Goal: Check status: Check status

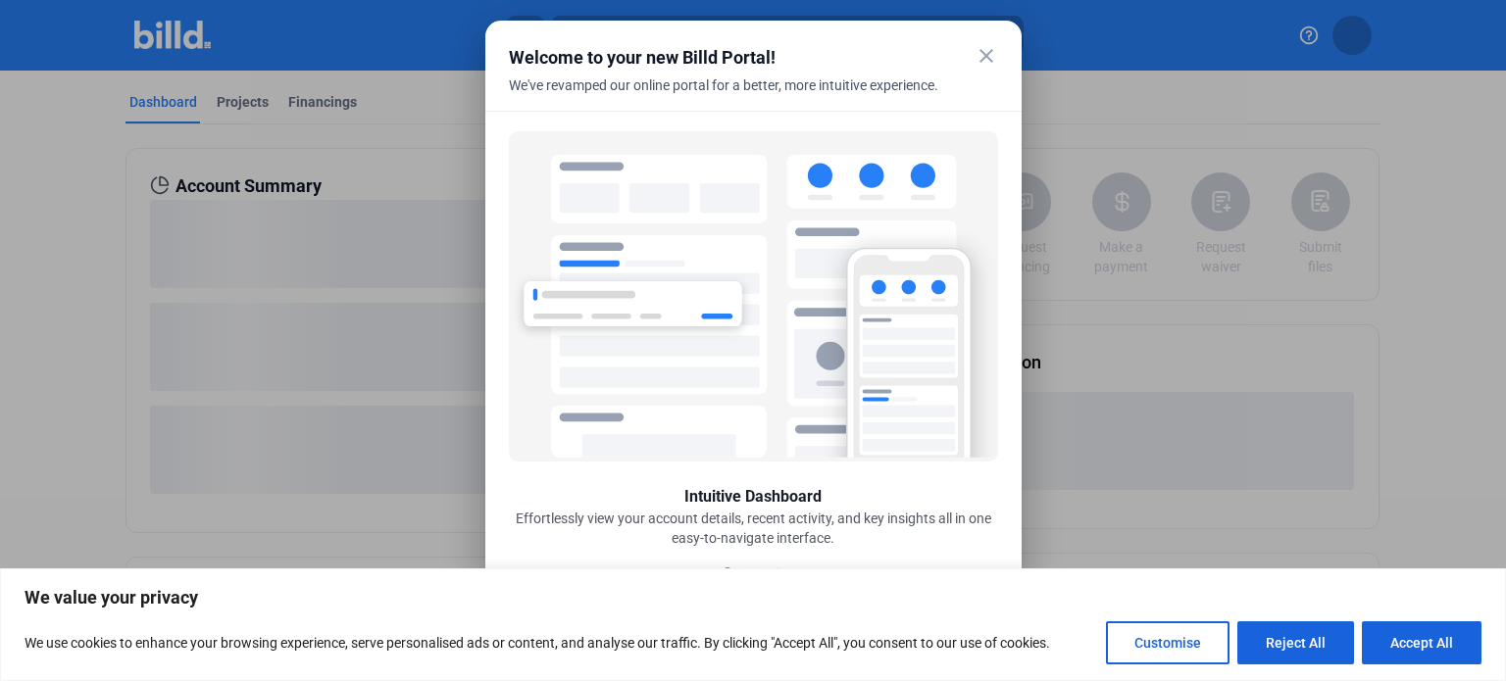
scroll to position [8, 0]
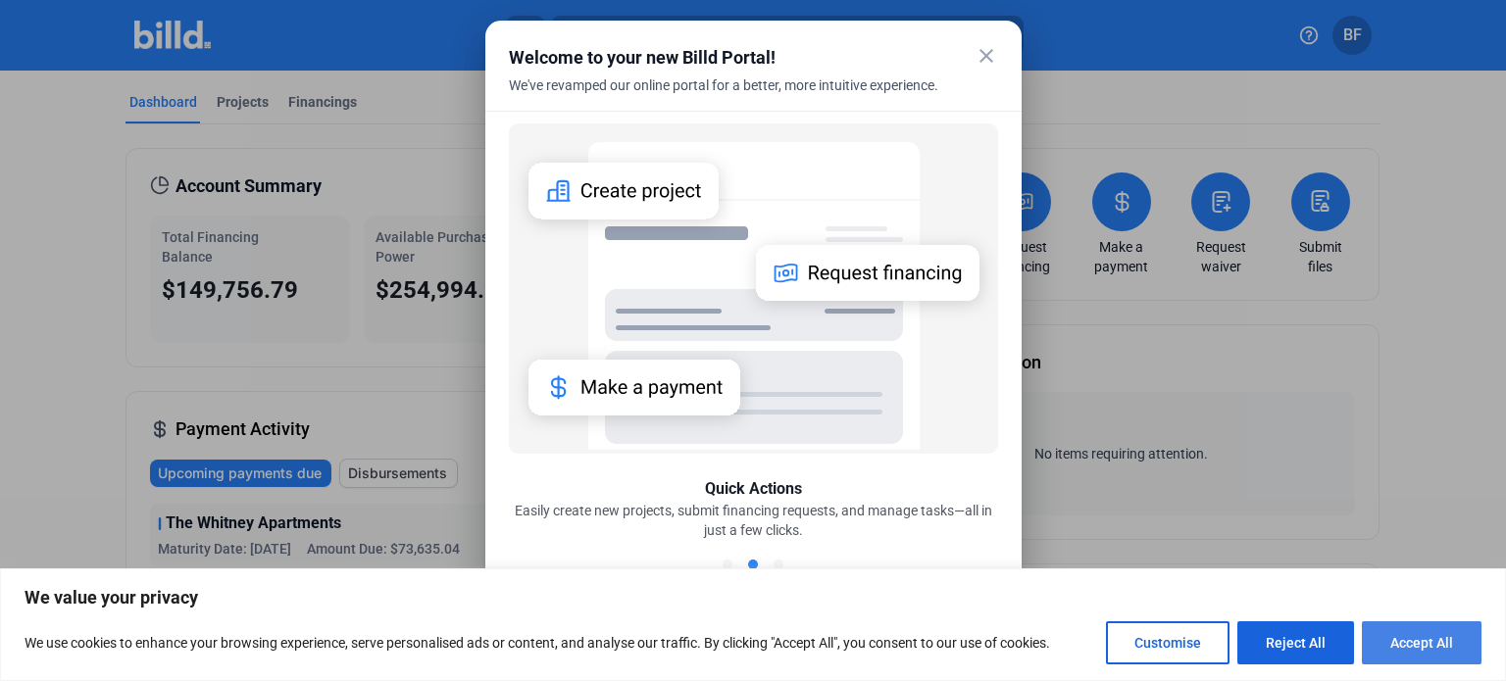
click at [1409, 643] on button "Accept All" at bounding box center [1422, 643] width 120 height 43
checkbox input "true"
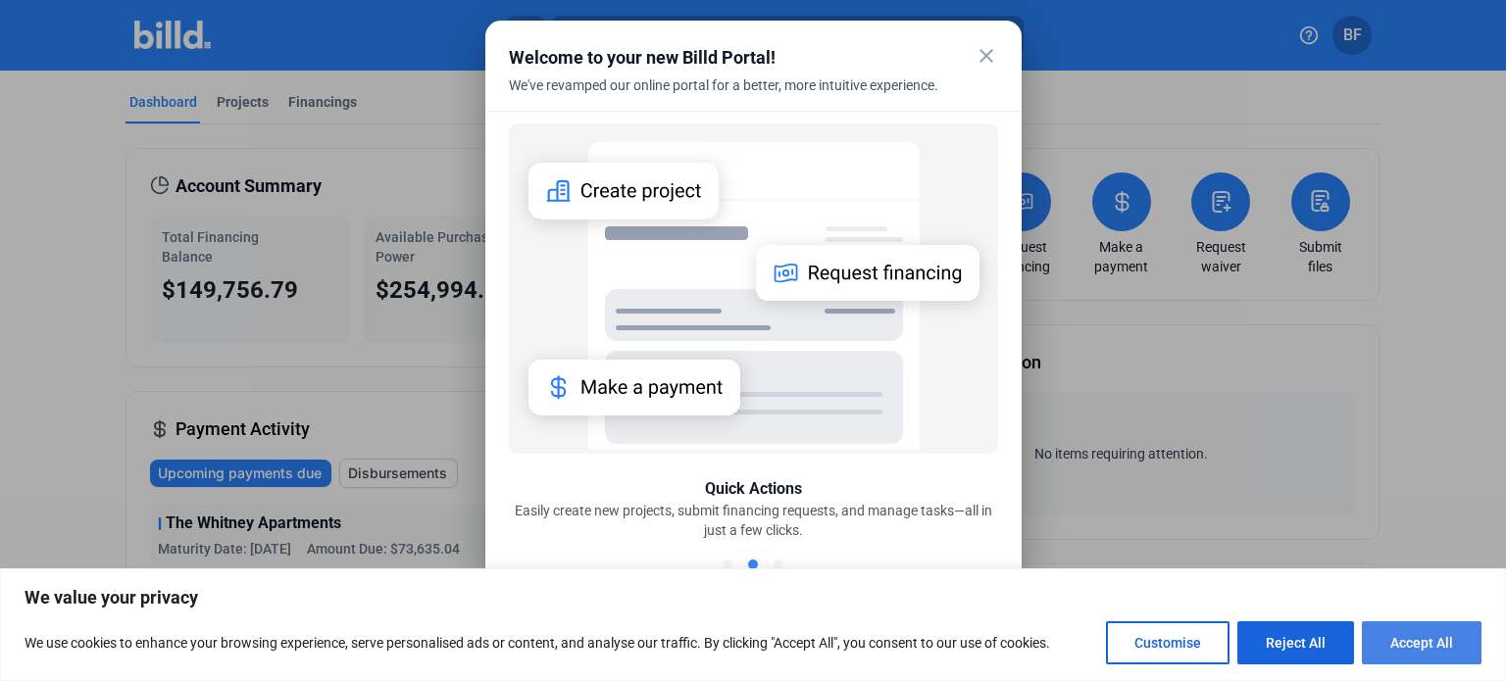
checkbox input "true"
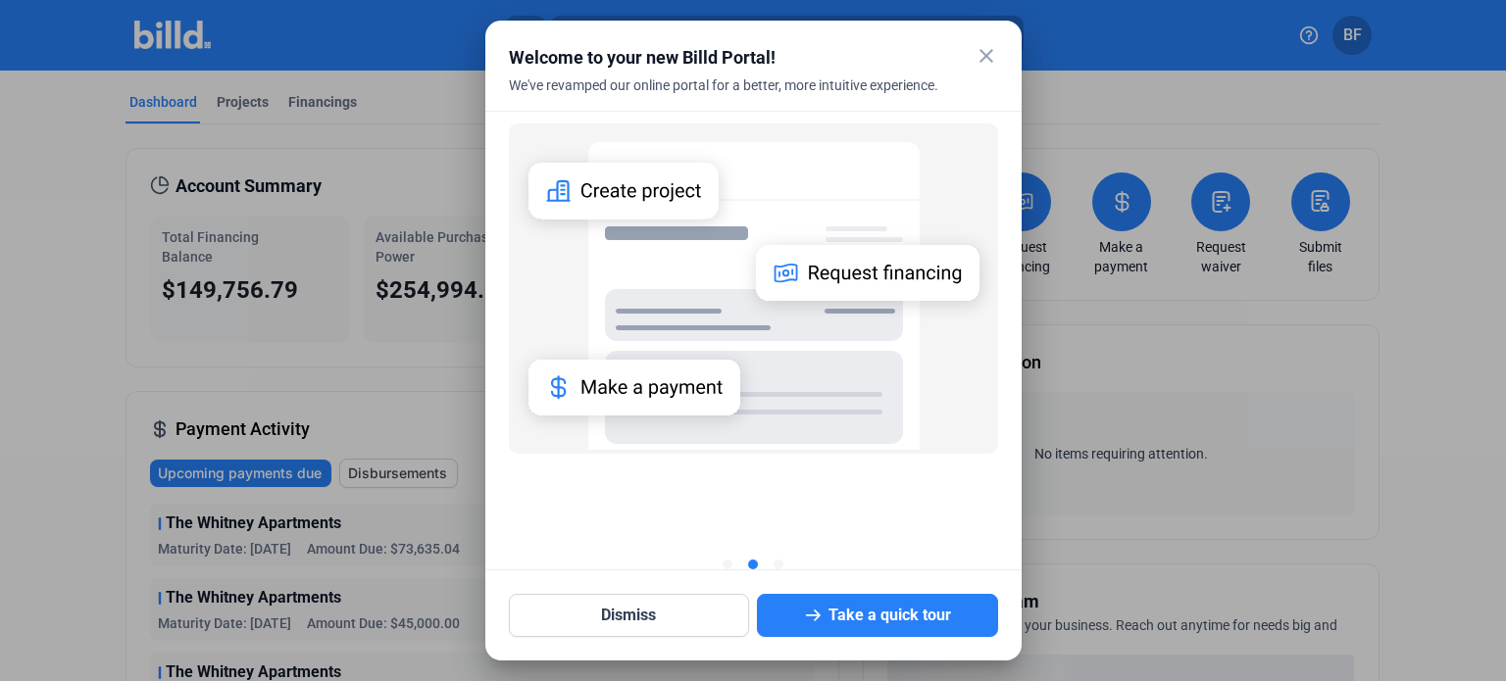
scroll to position [0, 0]
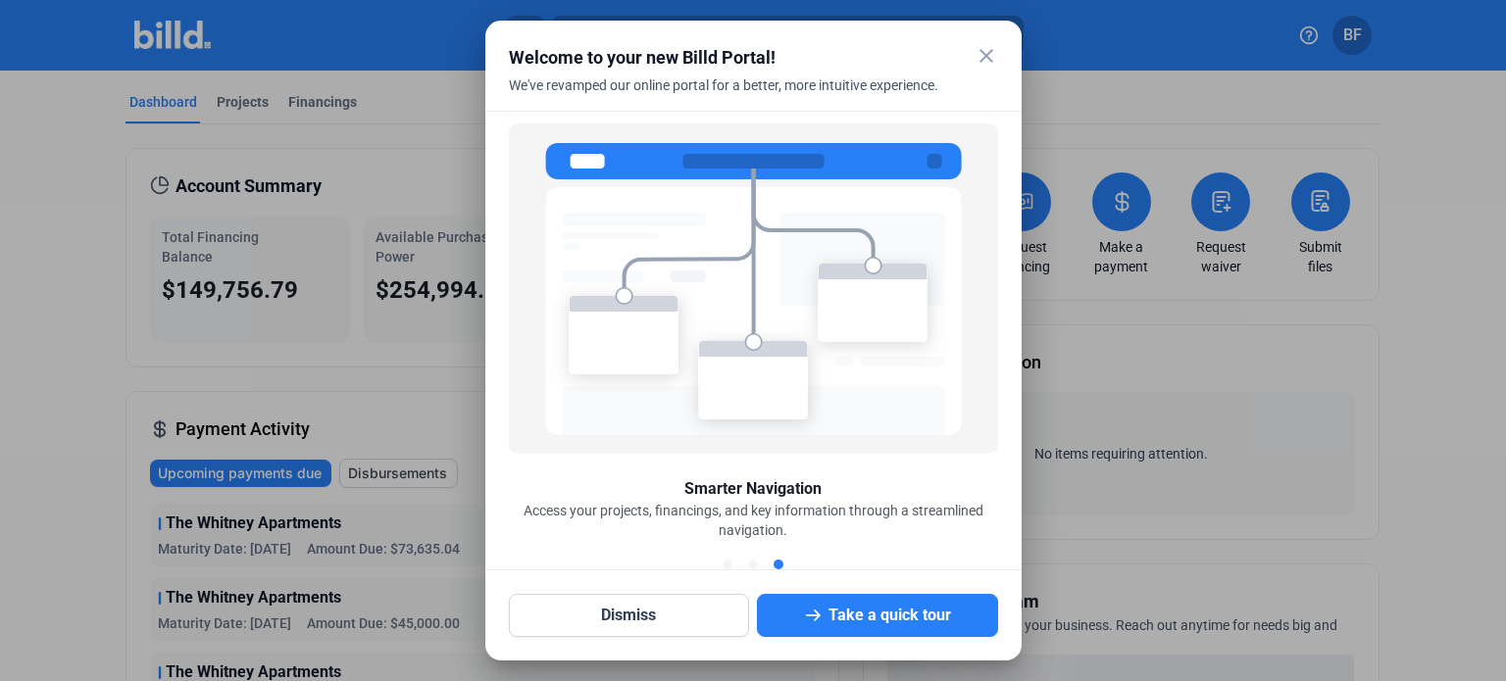
click at [980, 48] on mat-icon "close" at bounding box center [986, 56] width 24 height 24
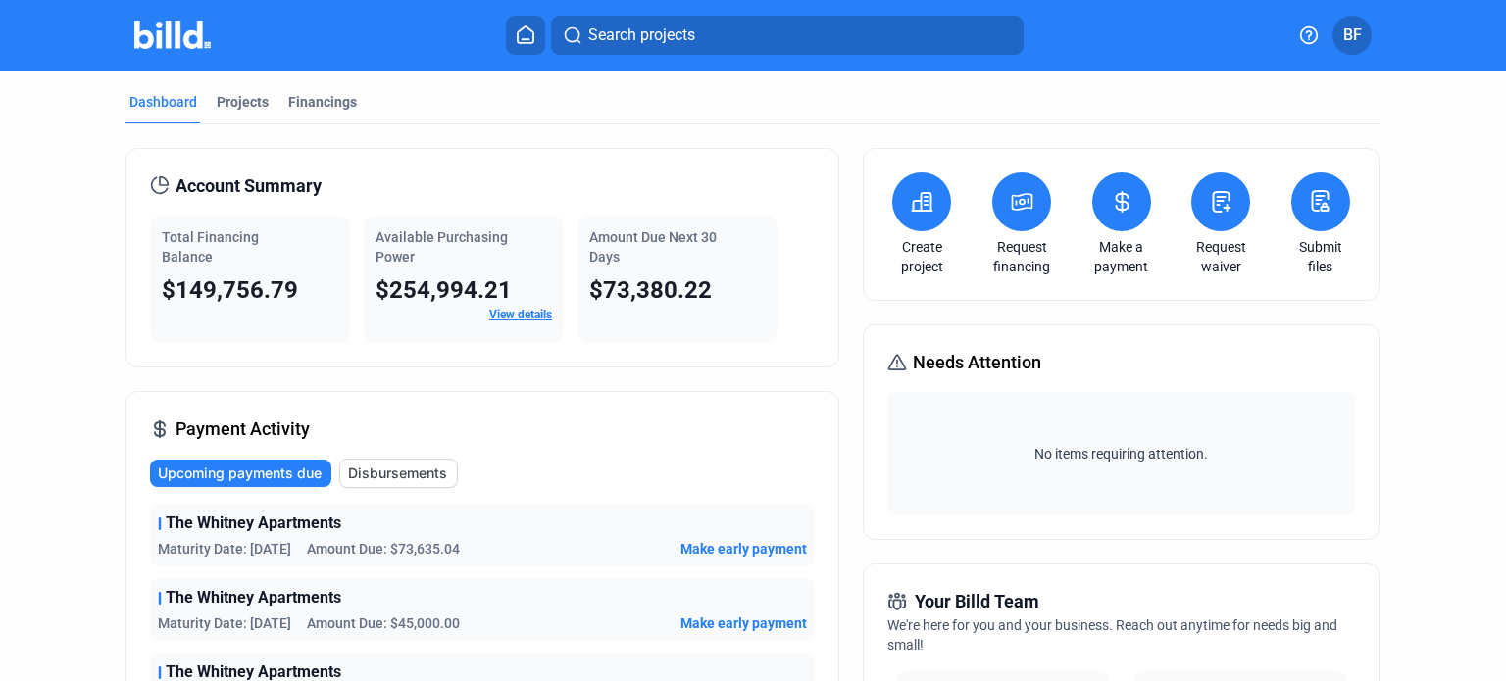
click at [284, 530] on span "The Whitney Apartments" at bounding box center [253, 524] width 175 height 24
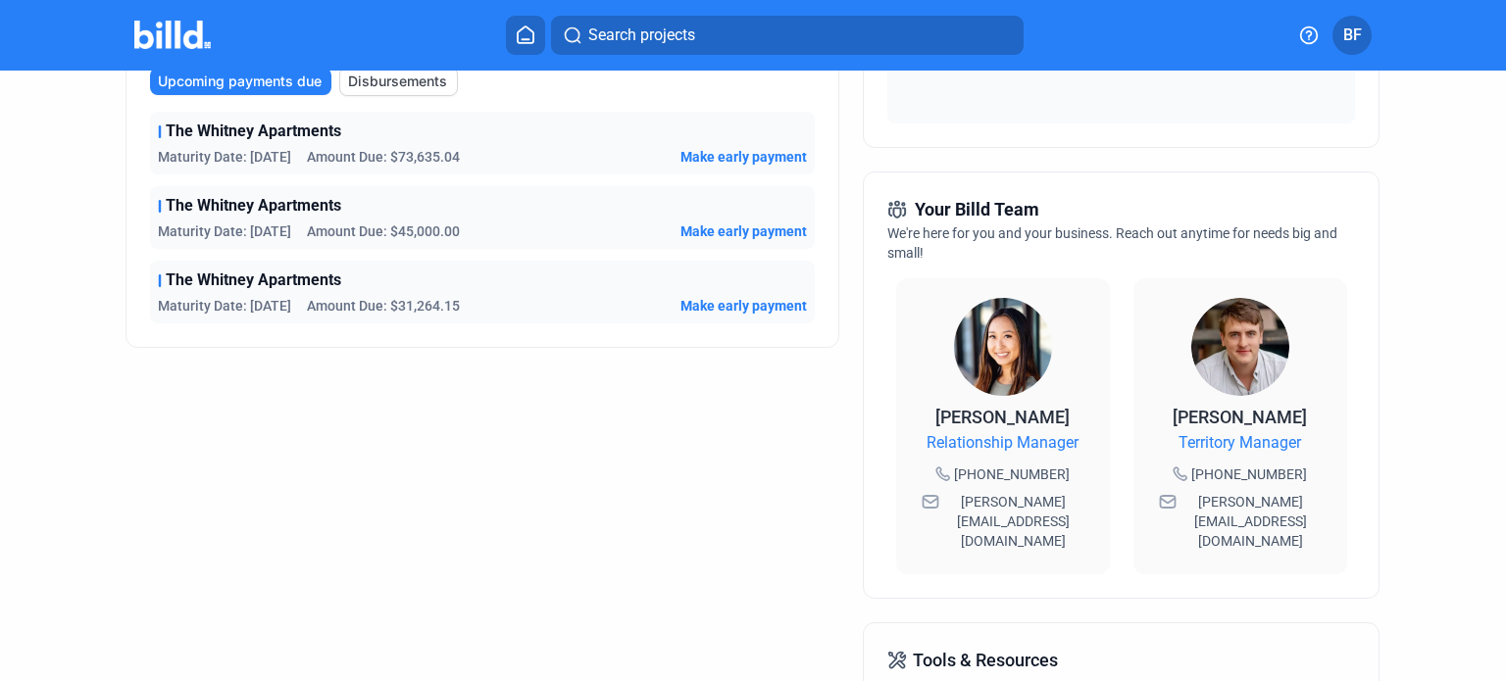
scroll to position [395, 0]
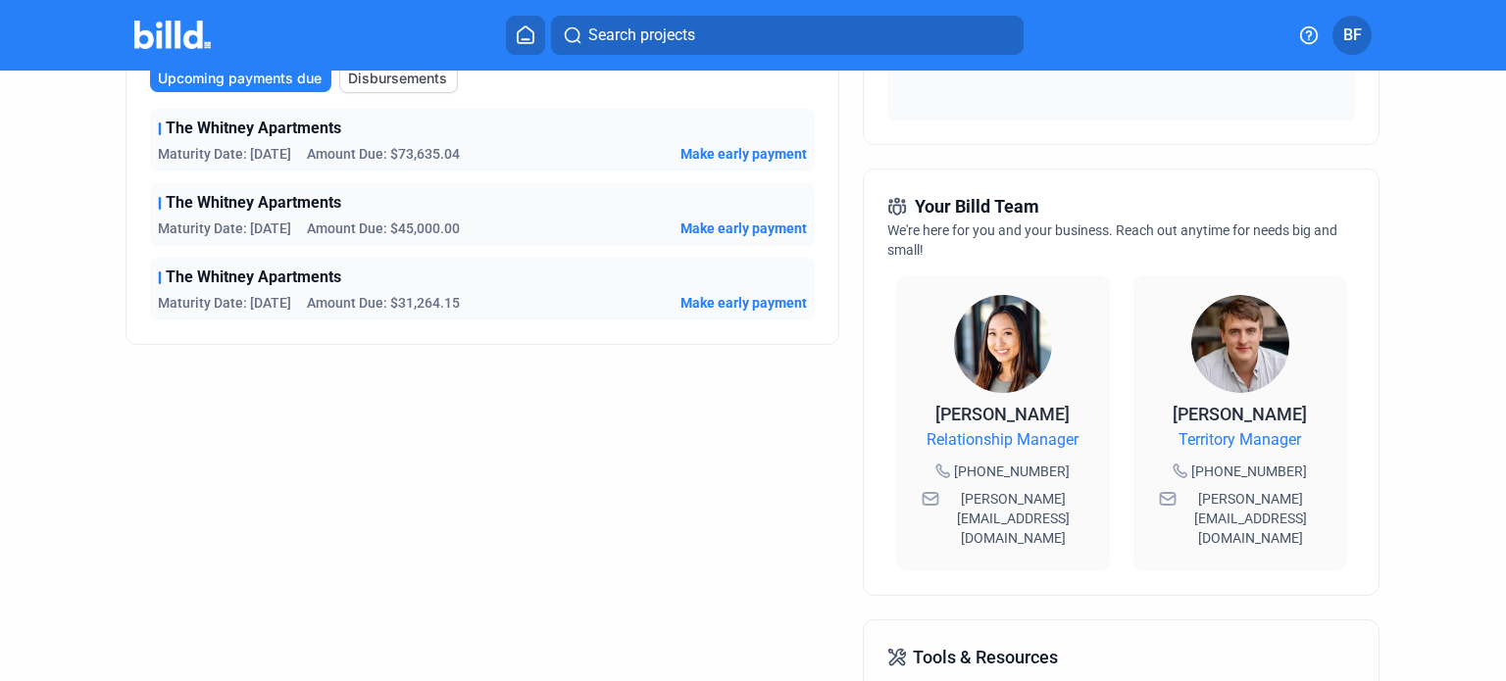
click at [455, 369] on div "Account Summary Total Financing Balance $149,756.79 Available Purchasing Power …" at bounding box center [482, 370] width 714 height 1235
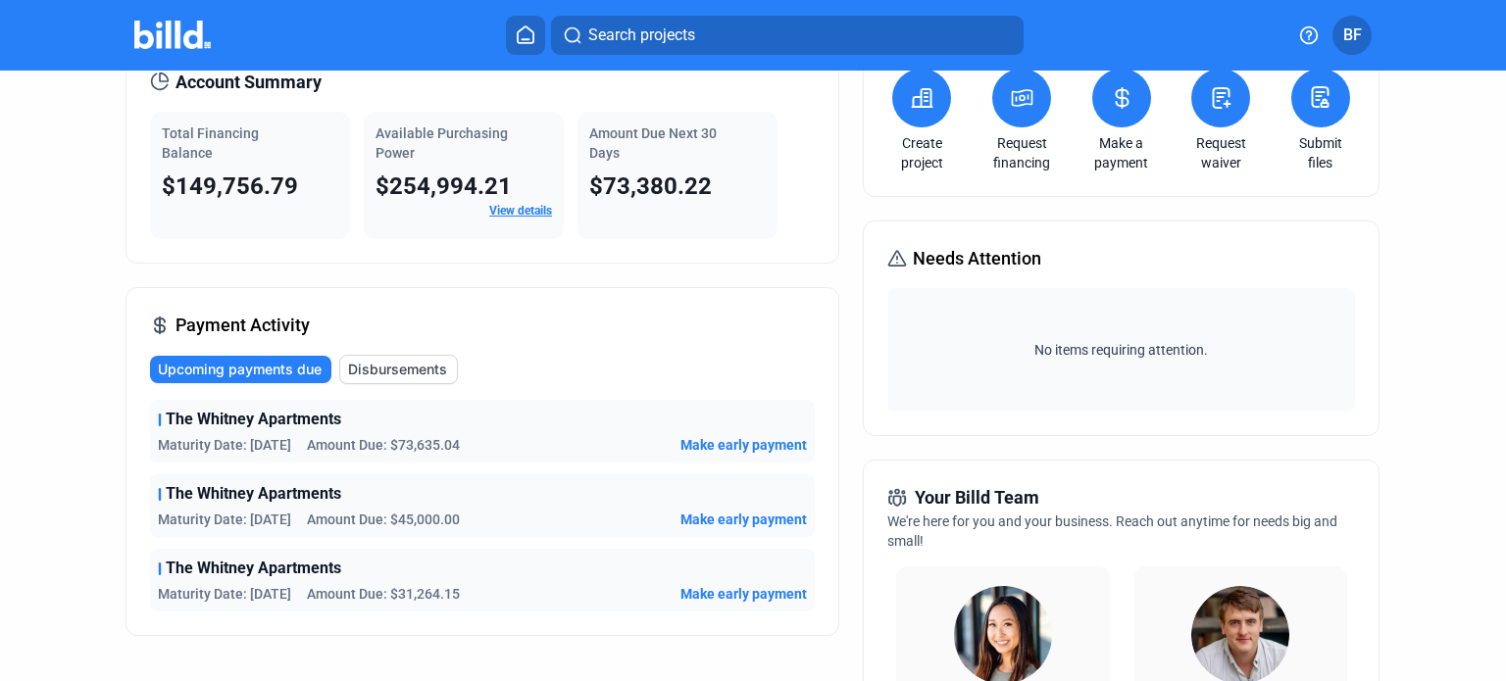
scroll to position [66, 0]
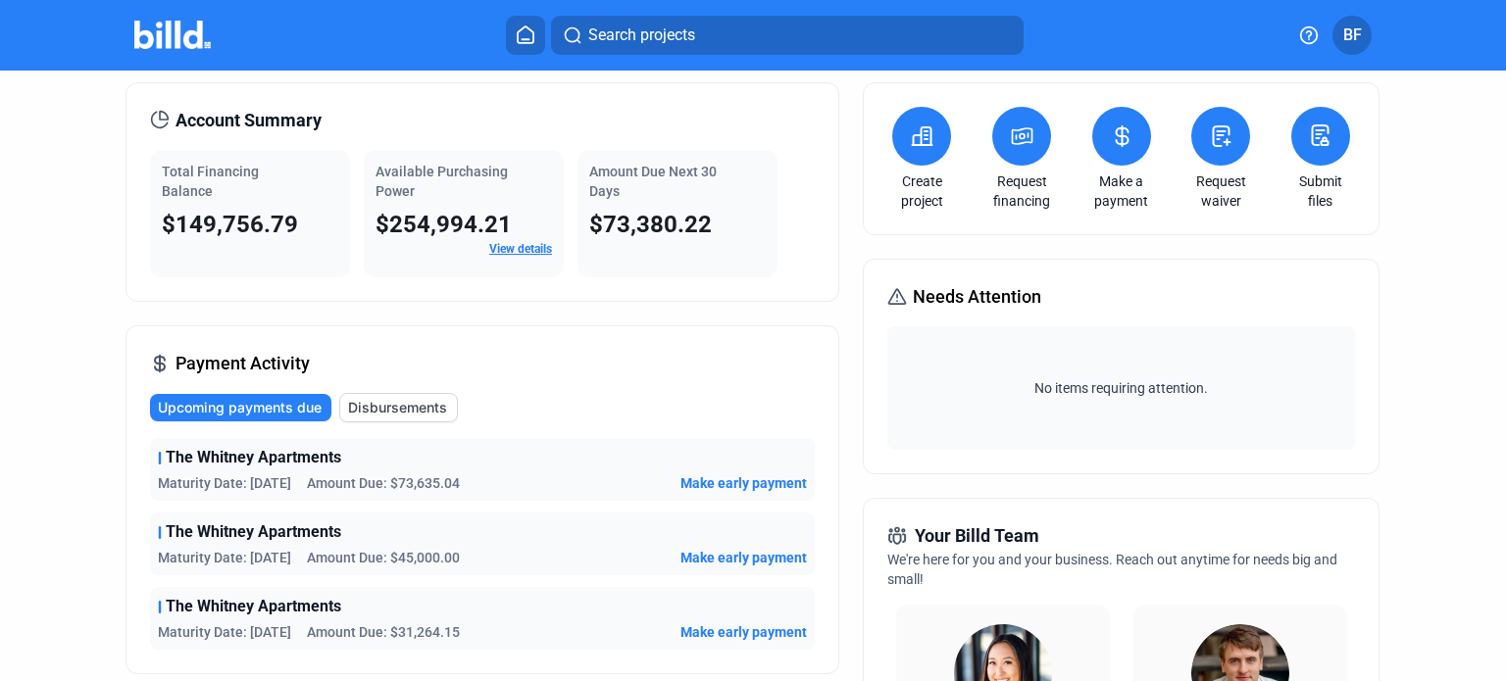
click at [518, 252] on link "View details" at bounding box center [520, 249] width 63 height 14
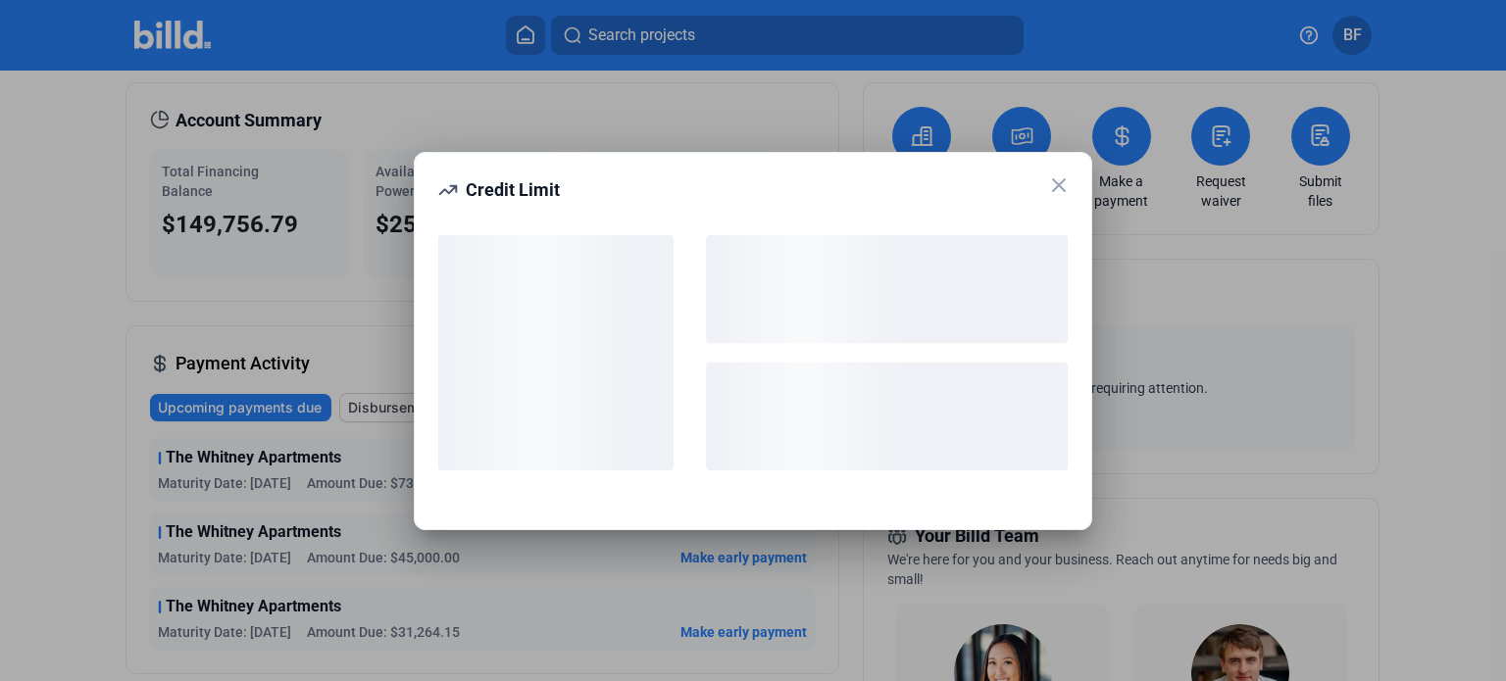
click at [1063, 187] on icon at bounding box center [1059, 186] width 24 height 24
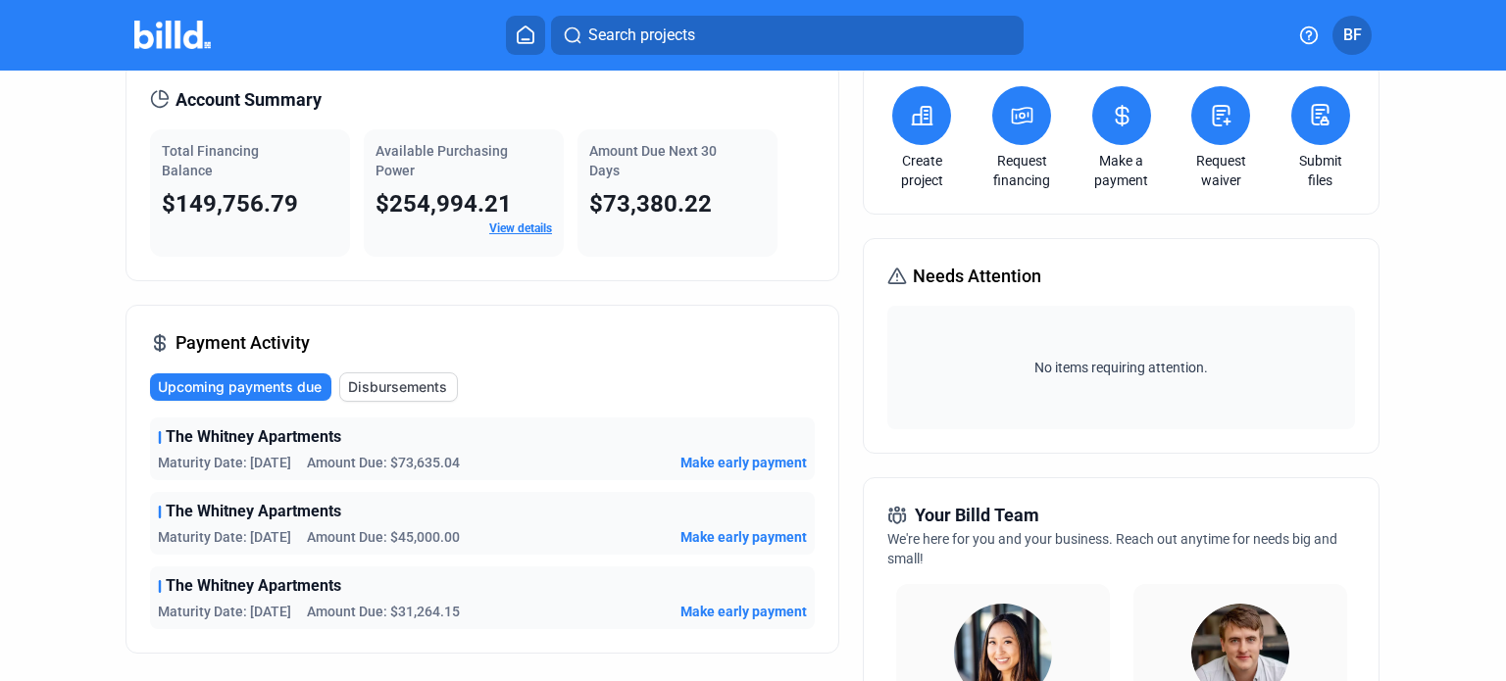
scroll to position [86, 0]
drag, startPoint x: 520, startPoint y: 289, endPoint x: 499, endPoint y: 224, distance: 68.8
click at [520, 288] on div "Account Summary Total Financing Balance $149,756.79 Available Purchasing Power …" at bounding box center [482, 679] width 714 height 1235
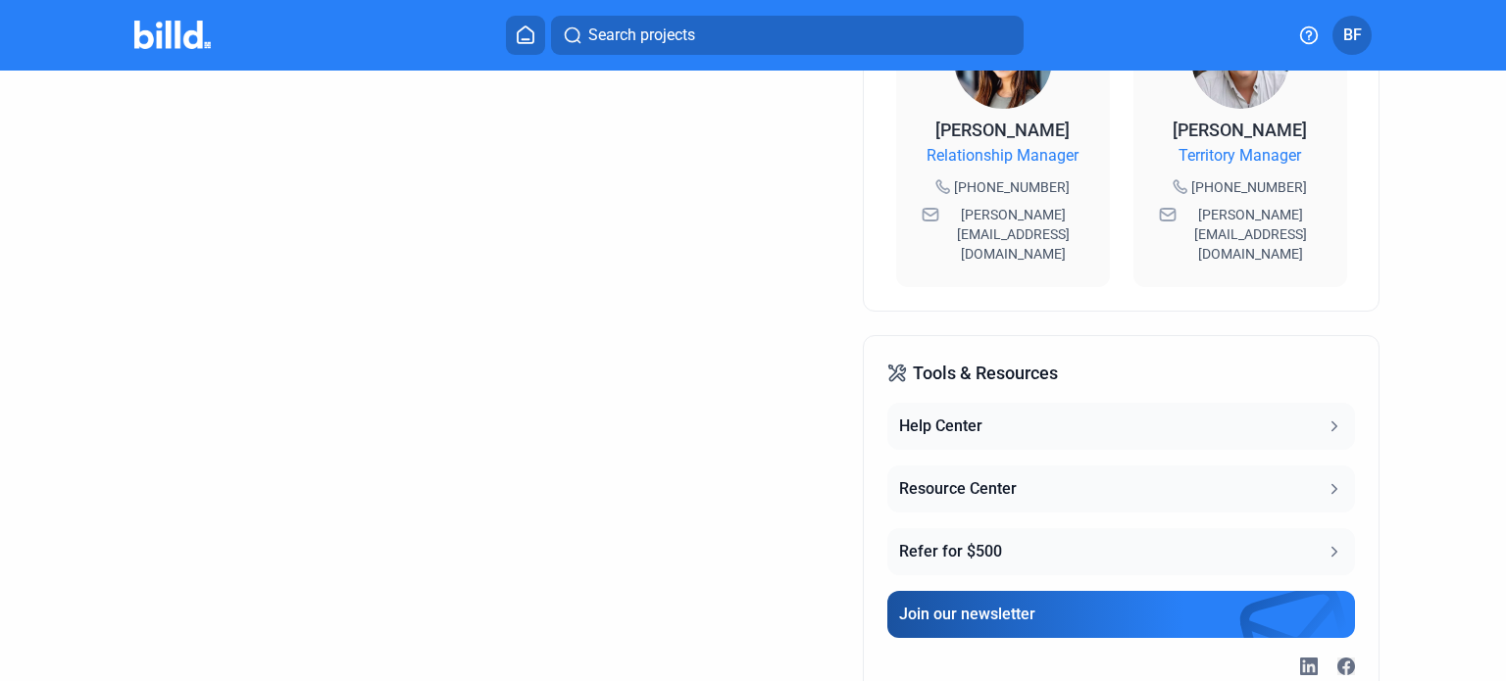
scroll to position [733, 0]
